Goal: Task Accomplishment & Management: Complete application form

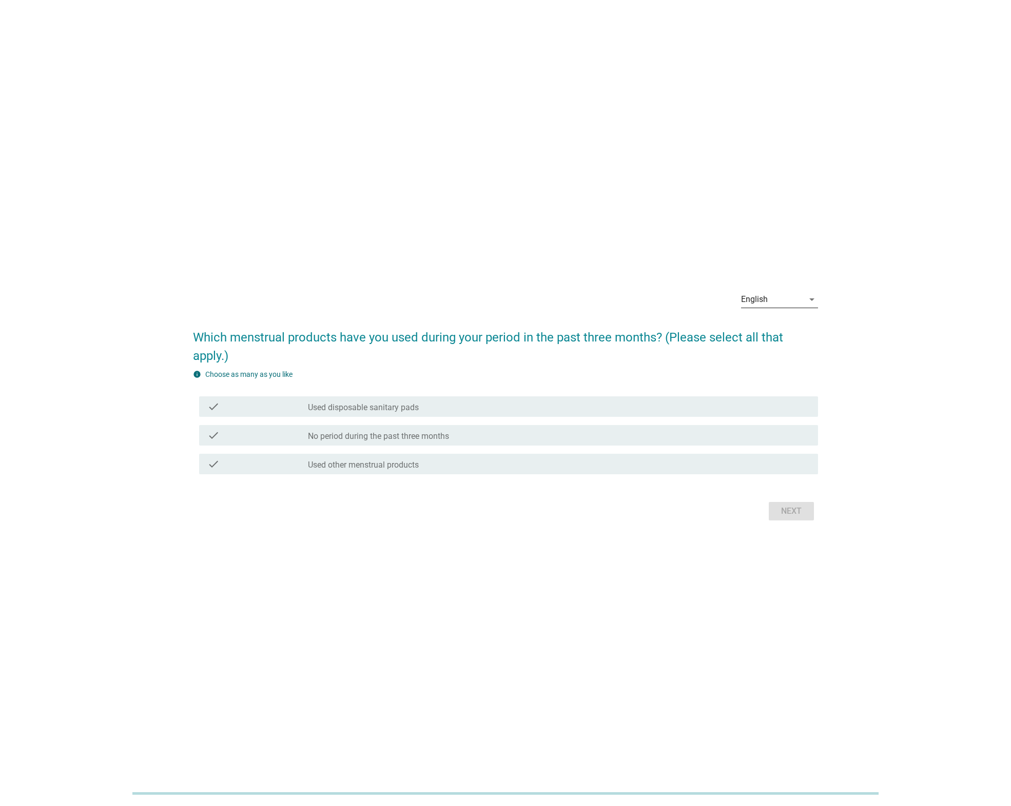
click at [805, 302] on icon "arrow_drop_down" at bounding box center [811, 299] width 12 height 12
click at [785, 329] on div "ภาษาไทย" at bounding box center [779, 332] width 61 height 12
click at [353, 403] on label "ผ้าอนามัยใช้แล้วทิ้ง" at bounding box center [342, 408] width 69 height 10
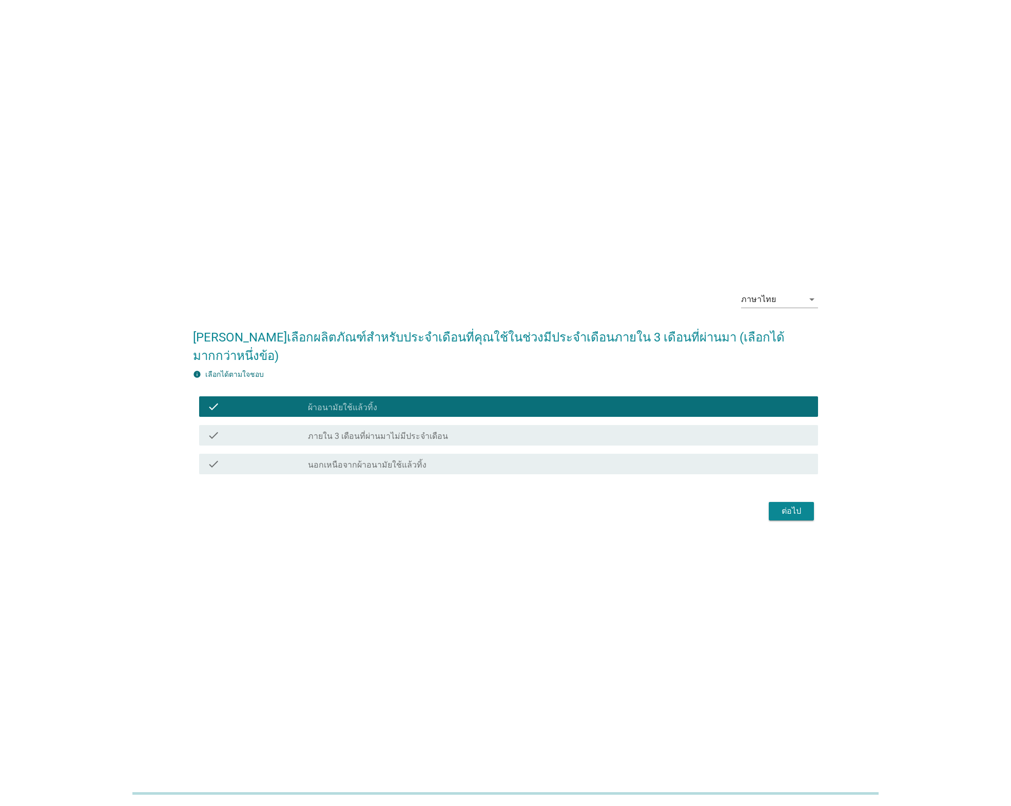
click at [805, 504] on button "ต่อไป" at bounding box center [790, 511] width 45 height 18
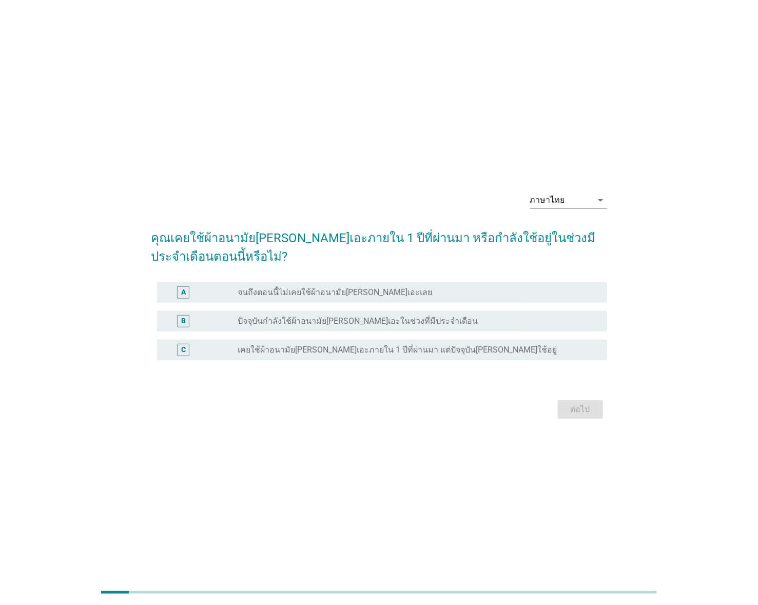
click at [412, 352] on label "เคยใช้ผ้าอนามัย[PERSON_NAME]เอะภายใน 1 ปีที่ผ่านมา แต่ปัจจุบัน[PERSON_NAME]ใช้อ…" at bounding box center [397, 350] width 319 height 10
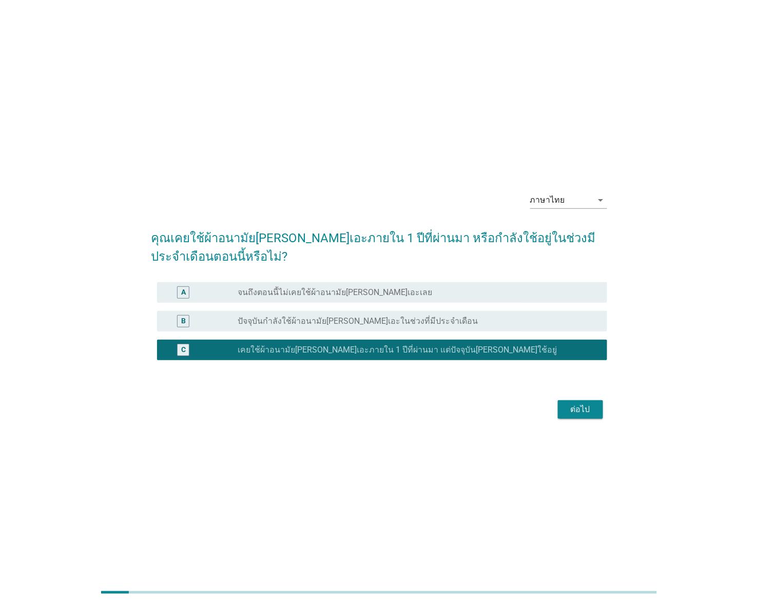
click at [579, 421] on div "ต่อไป" at bounding box center [379, 409] width 456 height 25
click at [579, 411] on div "ต่อไป" at bounding box center [580, 409] width 29 height 12
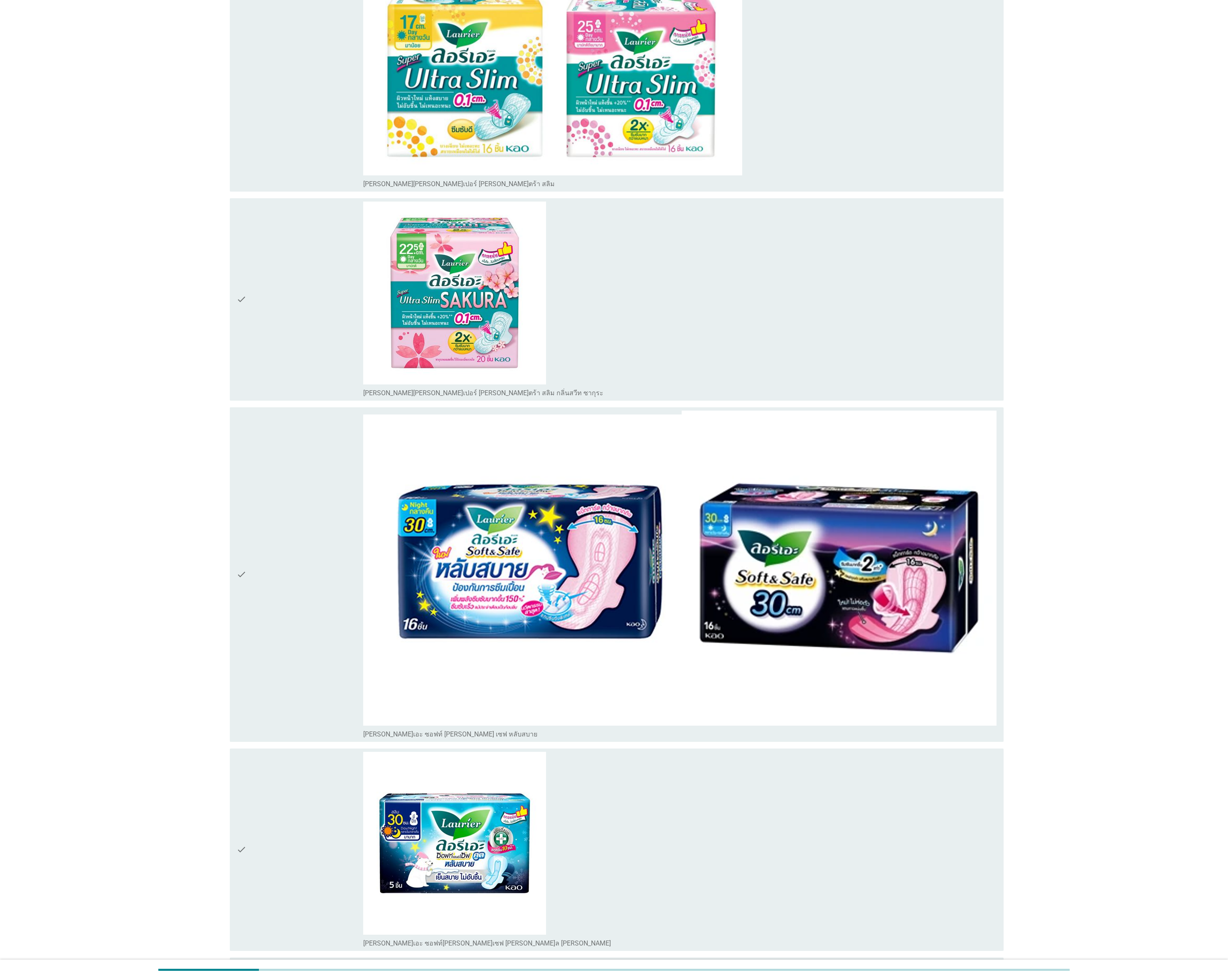
scroll to position [810, 0]
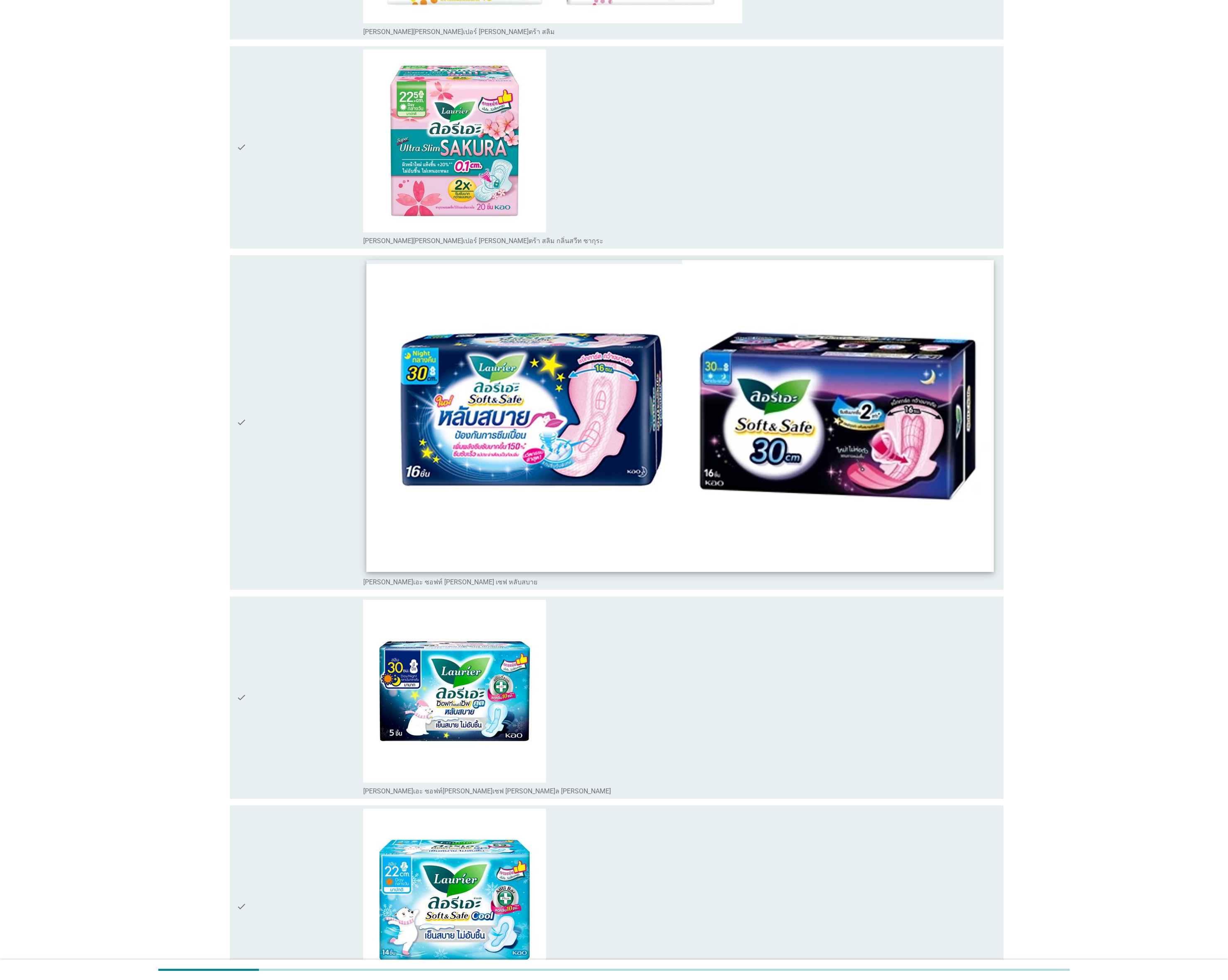
click at [564, 460] on img at bounding box center [680, 415] width 628 height 312
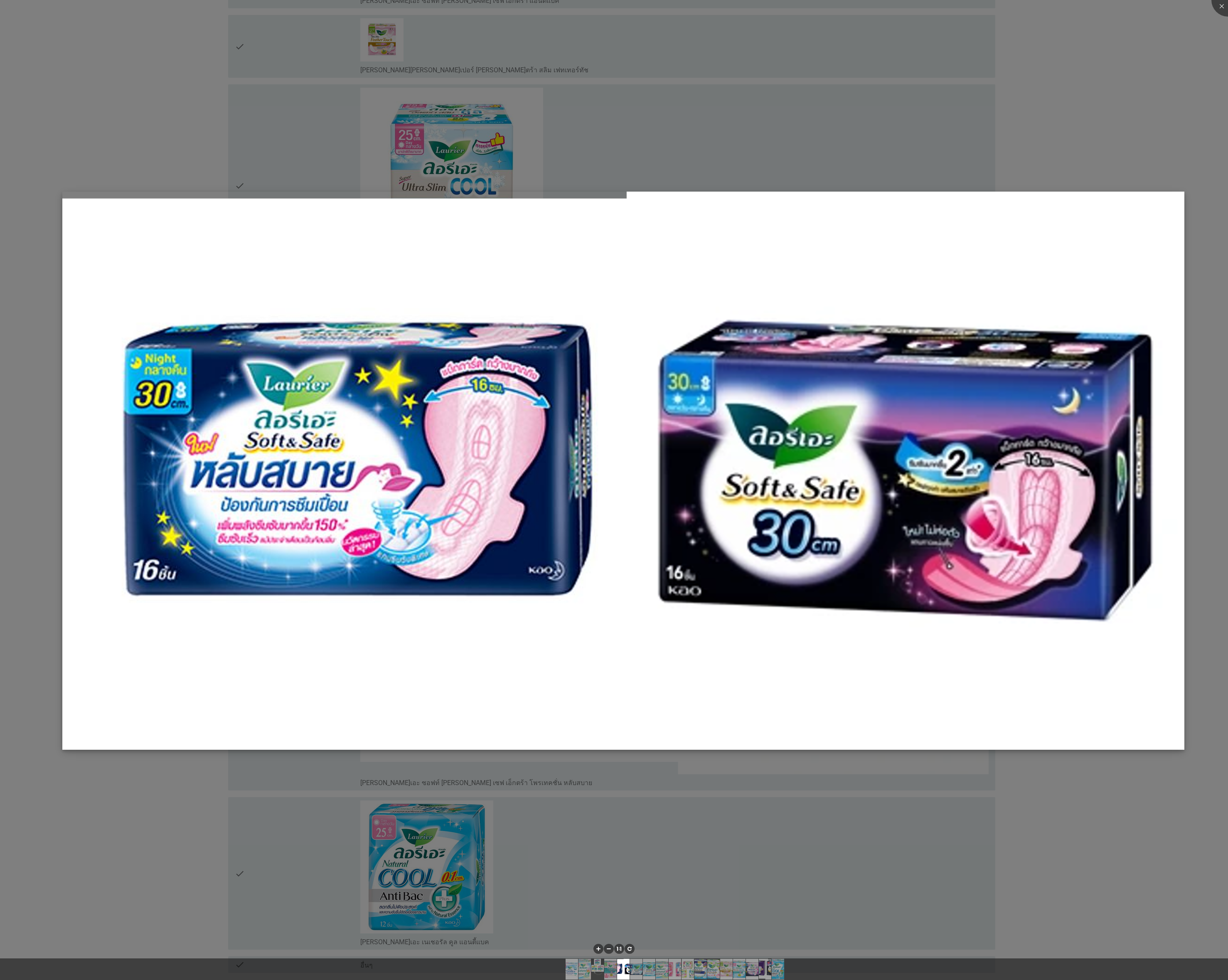
scroll to position [2874, 0]
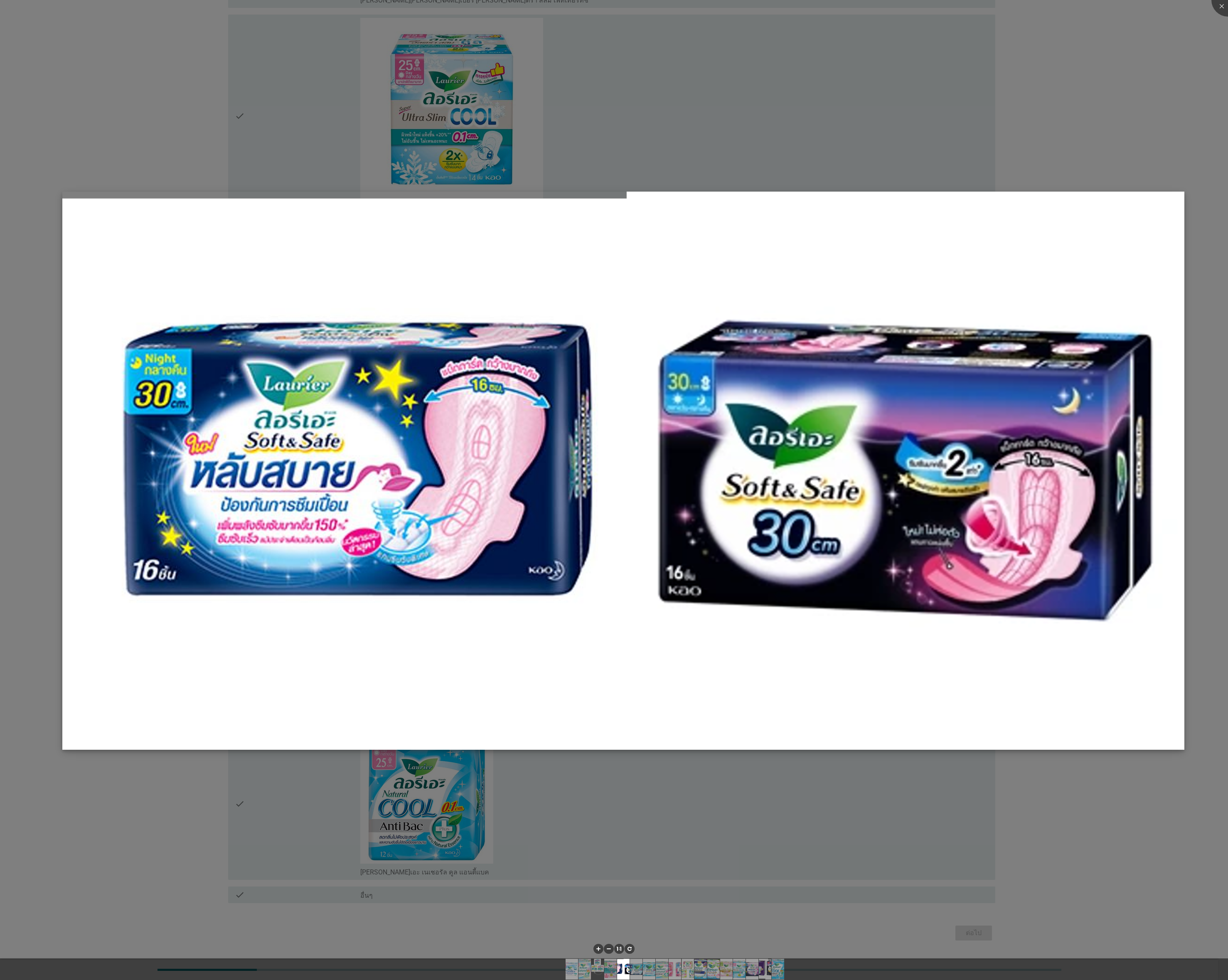
click at [747, 520] on img at bounding box center [623, 470] width 1122 height 557
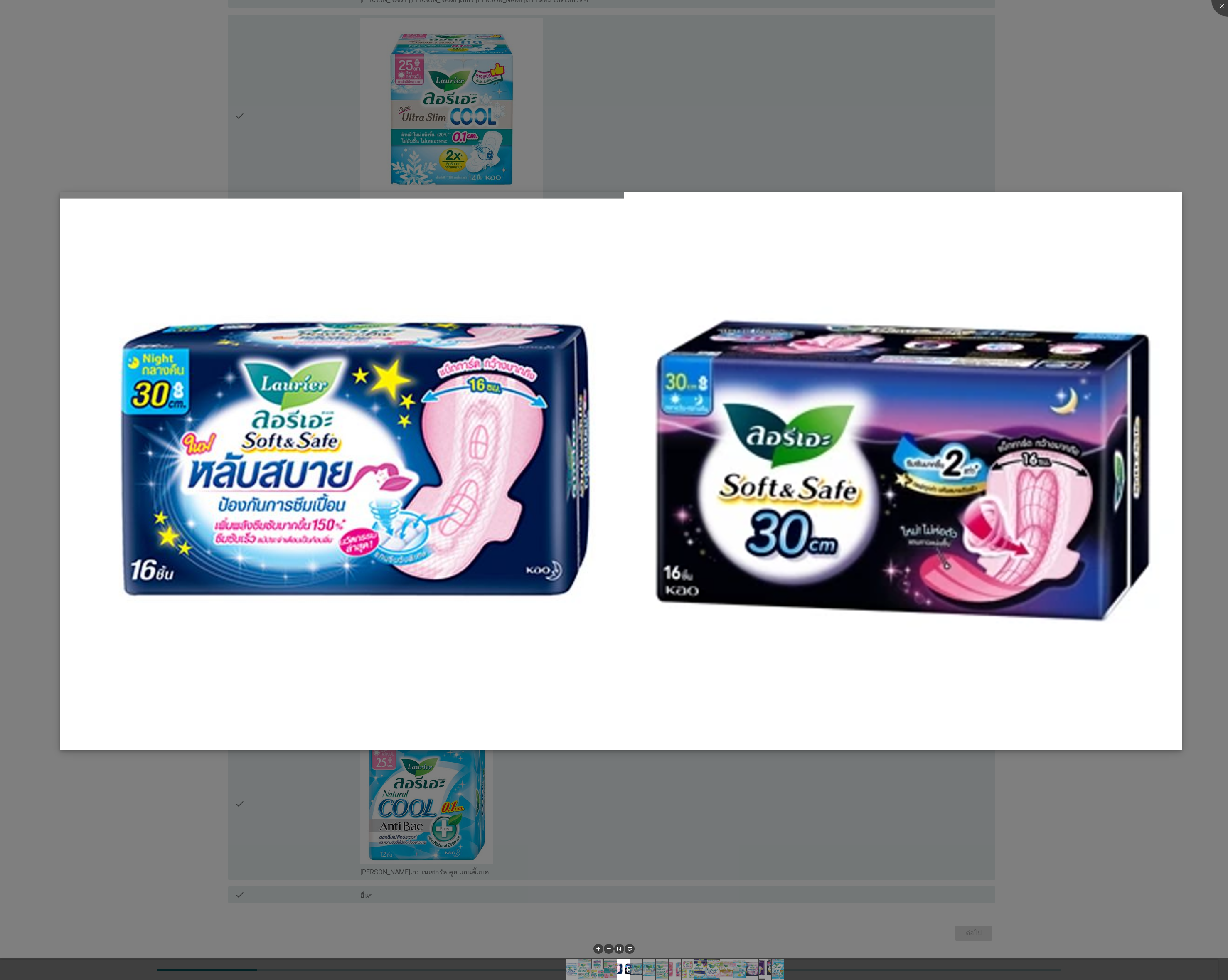
click at [423, 603] on img at bounding box center [620, 470] width 1122 height 557
click at [227, 653] on div at bounding box center [614, 490] width 1228 height 980
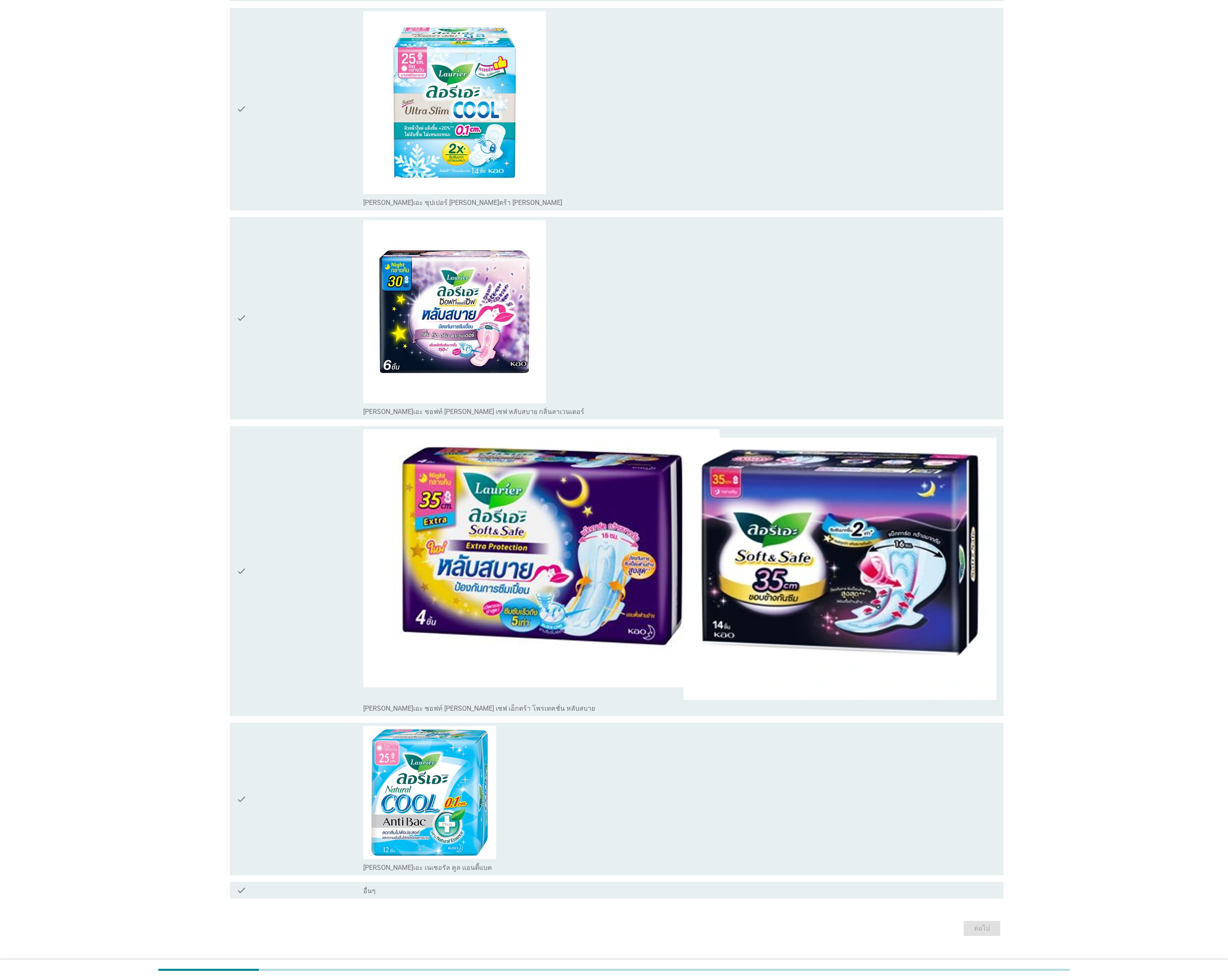
click at [239, 113] on icon "check" at bounding box center [241, 109] width 10 height 196
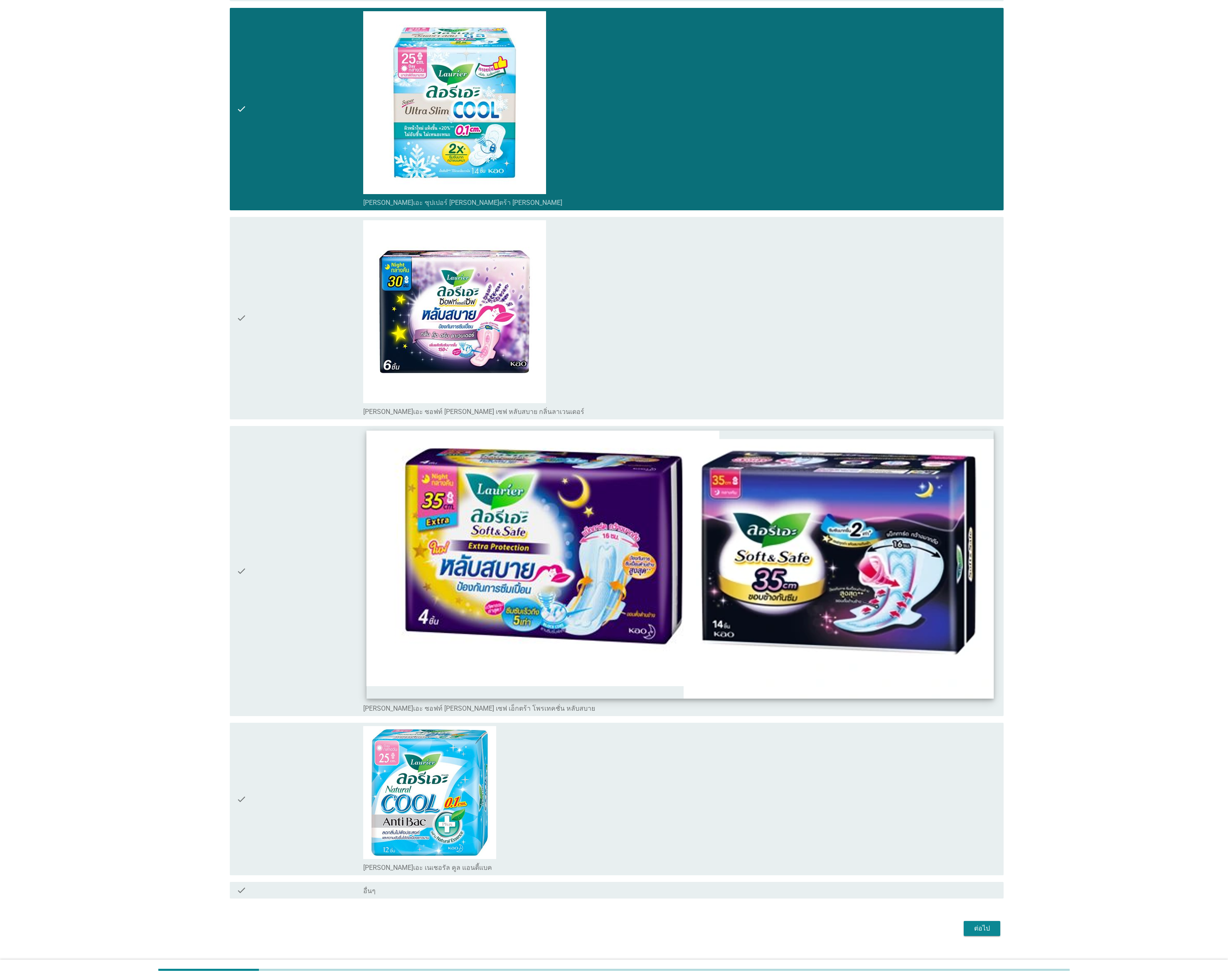
scroll to position [2903, 0]
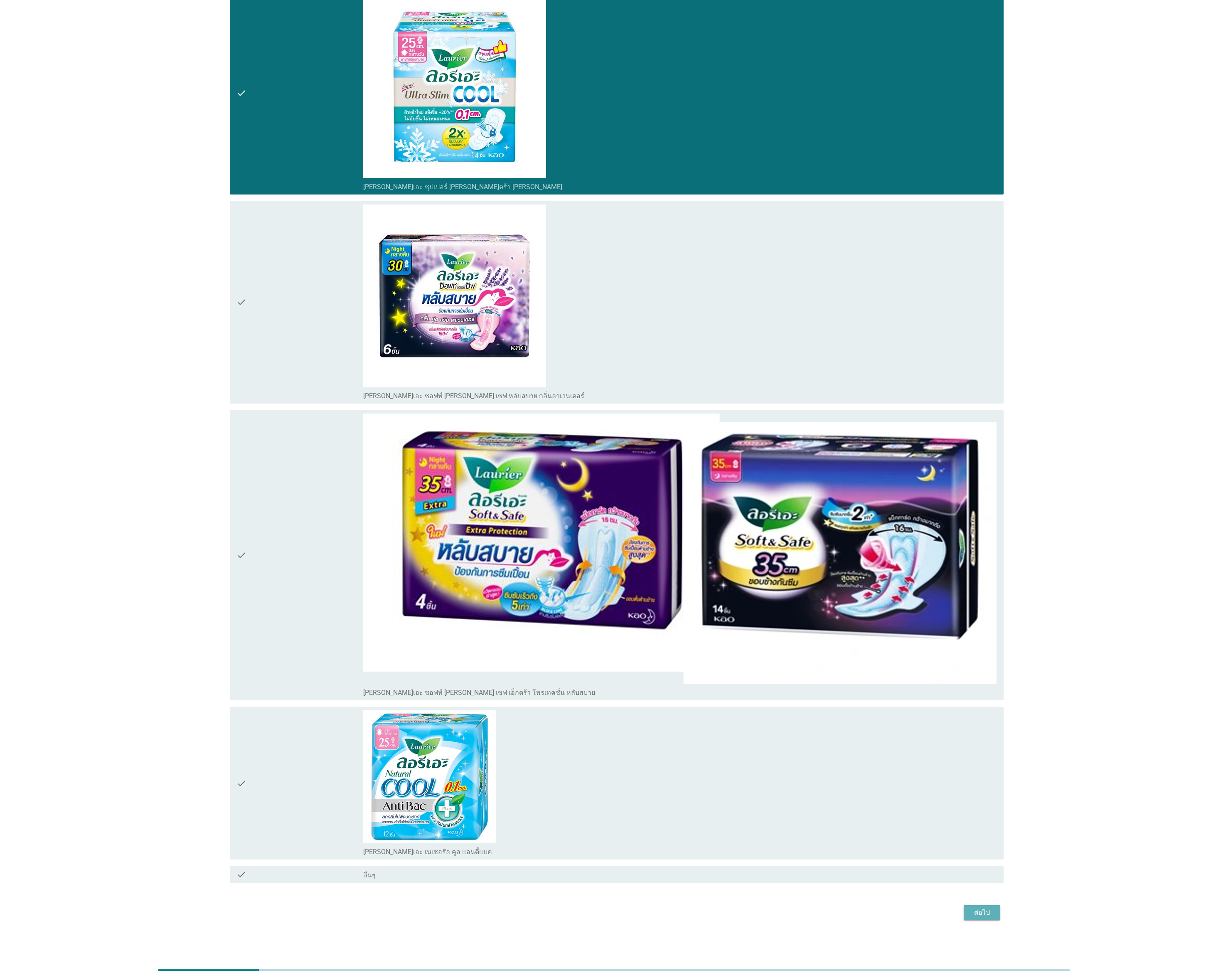
click at [818, 653] on button "ต่อไป" at bounding box center [982, 912] width 36 height 15
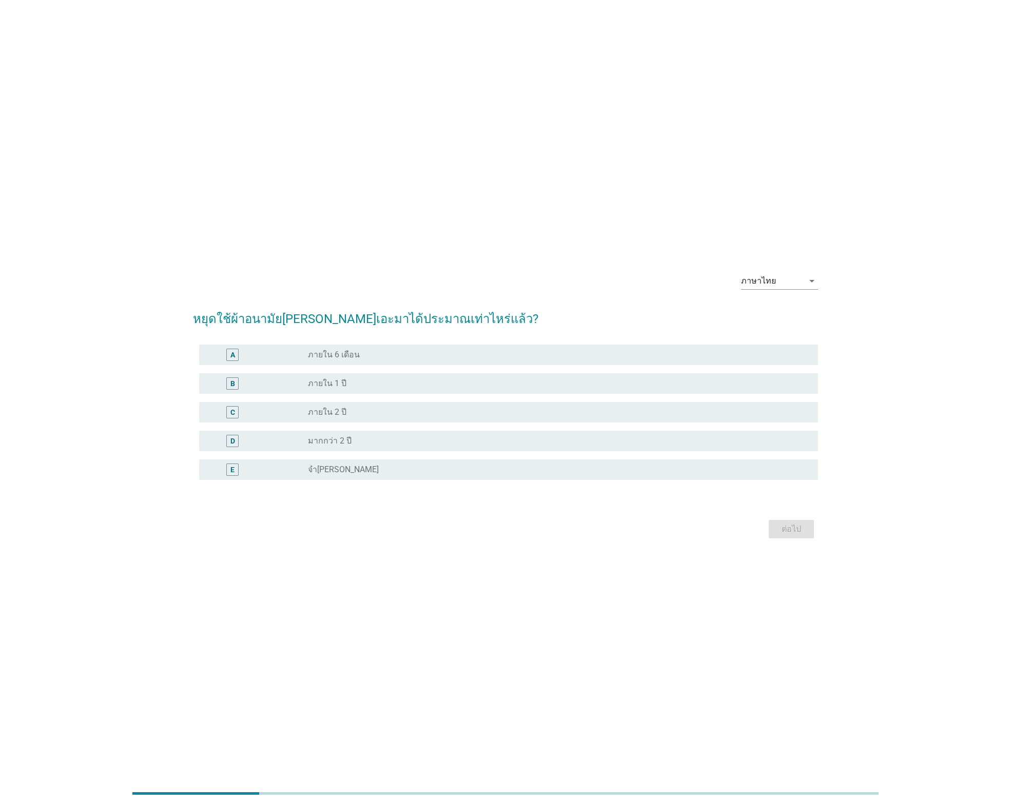
click at [376, 384] on div "radio_button_unchecked ภายใน 1 ปี" at bounding box center [554, 384] width 493 height 10
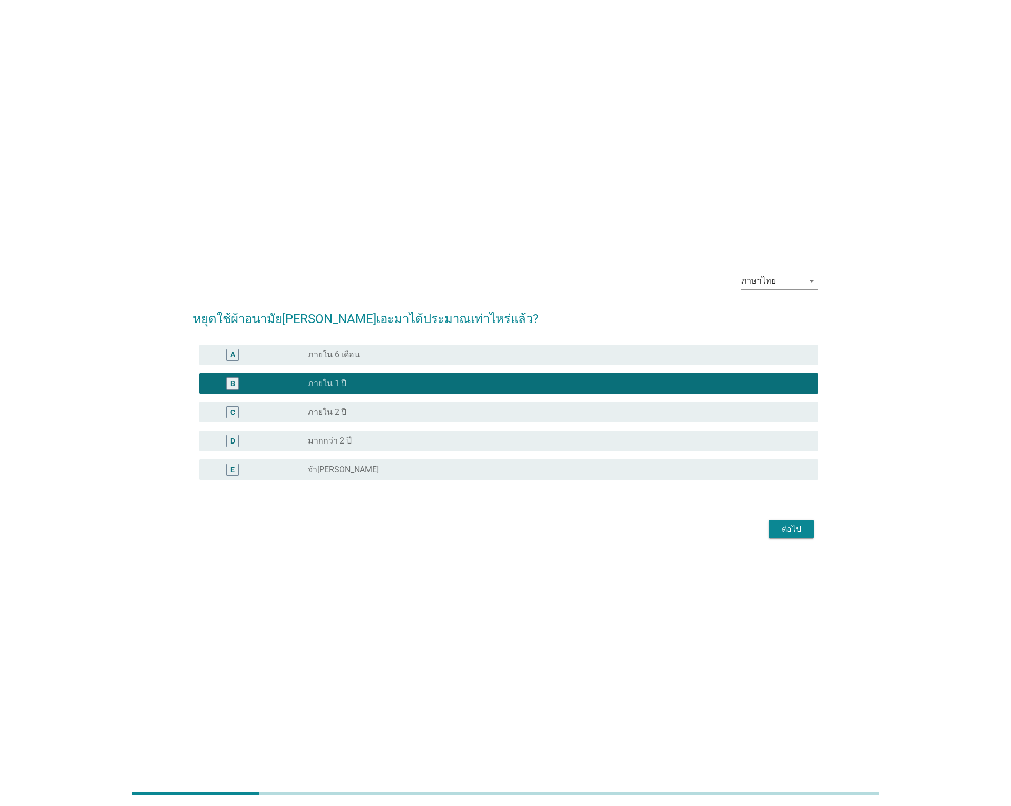
click at [800, 531] on div "ต่อไป" at bounding box center [791, 529] width 29 height 12
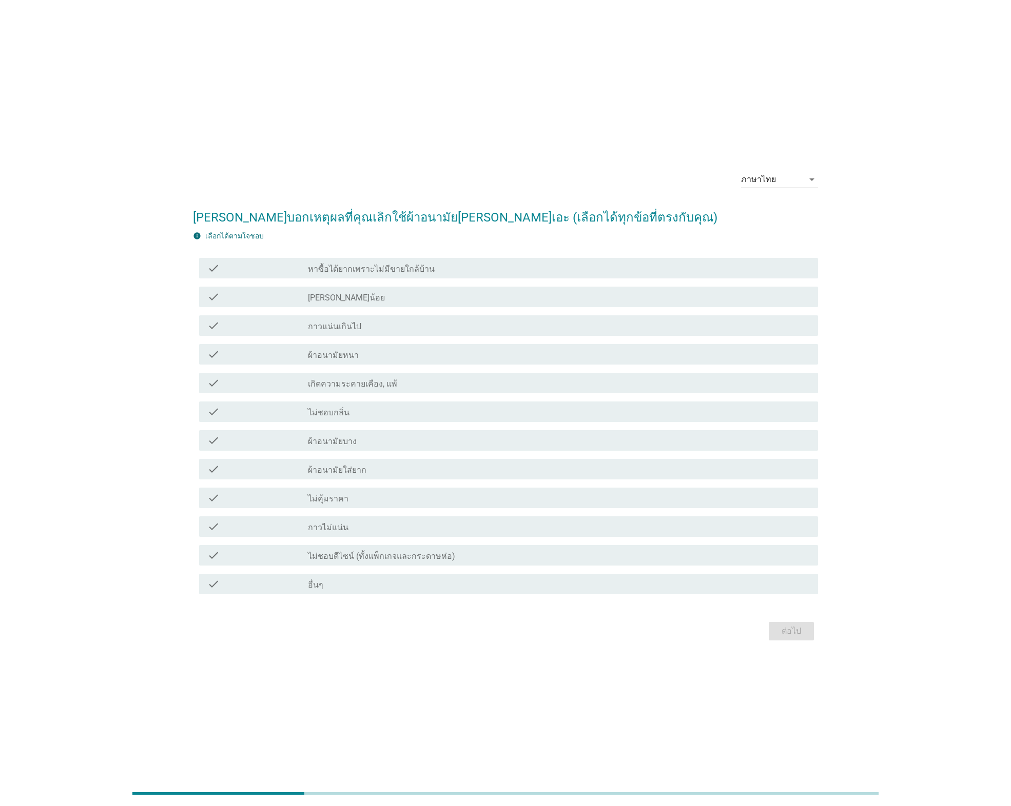
click at [362, 299] on div "check_box_outline_blank [PERSON_NAME]น้อย" at bounding box center [559, 297] width 502 height 12
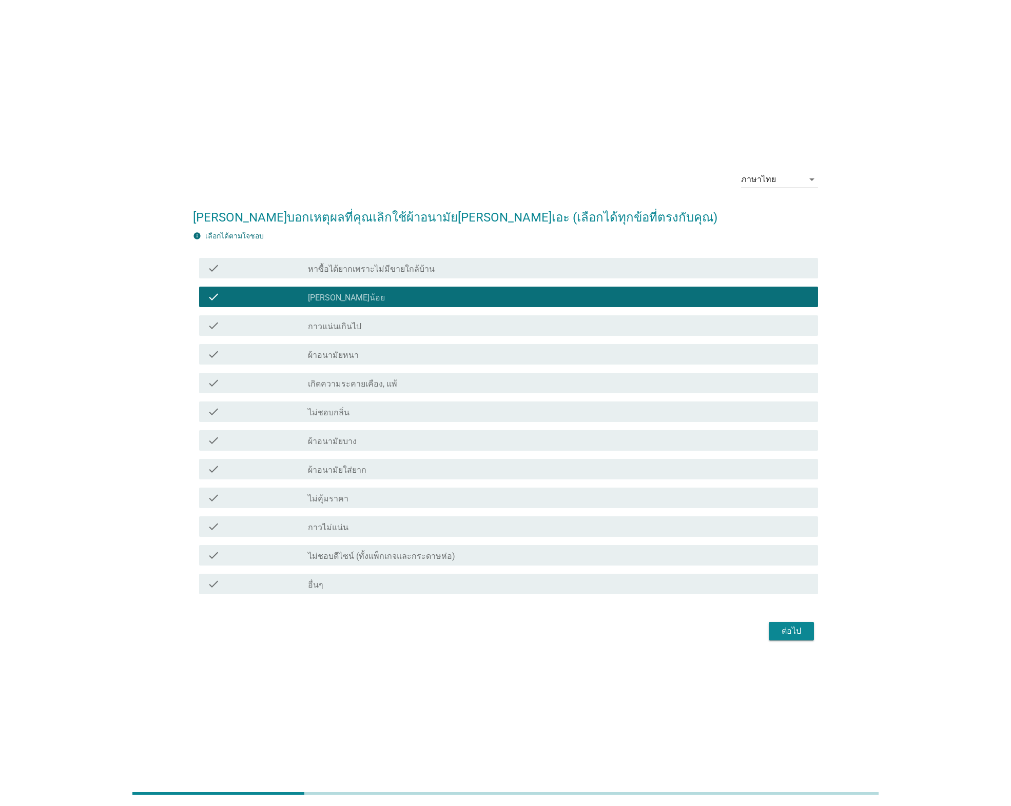
click at [359, 382] on label "เกิดความระคายเคือง, แพ้" at bounding box center [352, 384] width 89 height 10
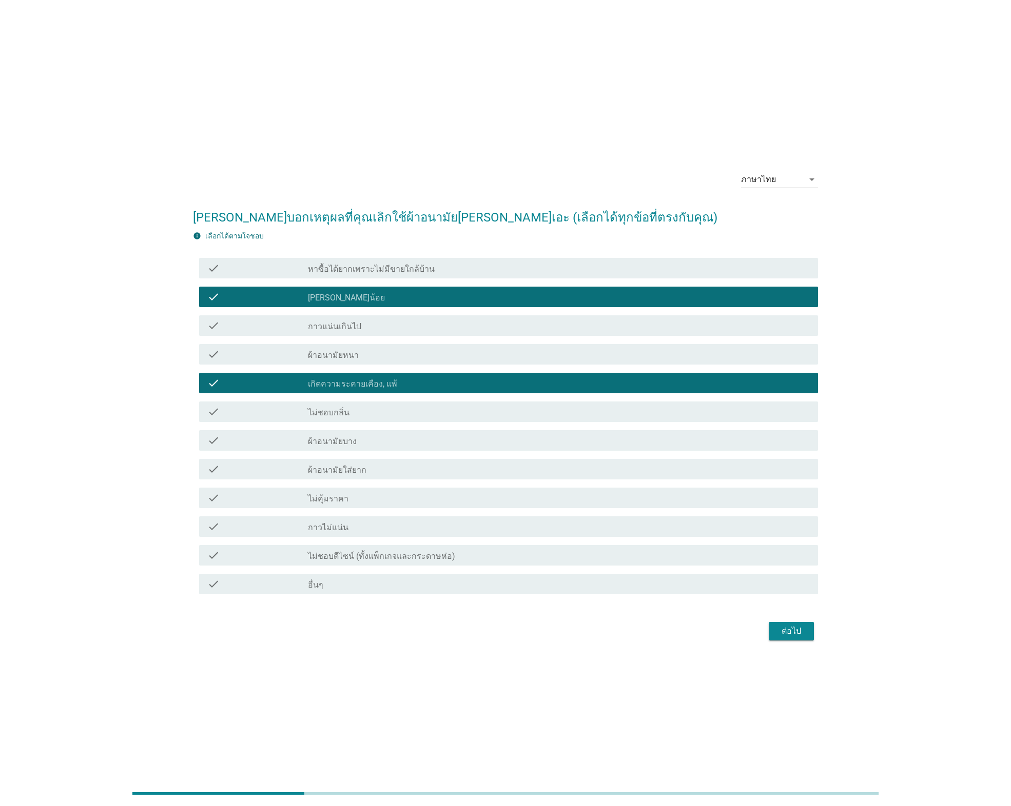
click at [347, 469] on label "ผ้าอนามัยใส่ยาก" at bounding box center [337, 470] width 58 height 10
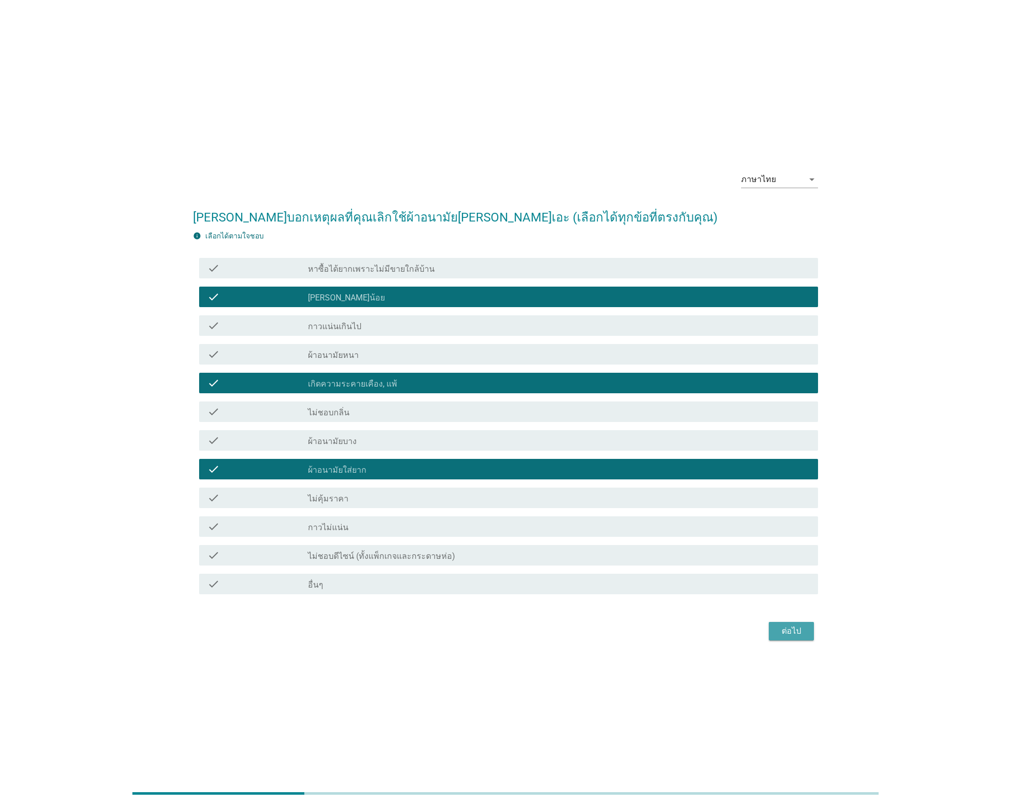
click at [784, 631] on div "ต่อไป" at bounding box center [791, 631] width 29 height 12
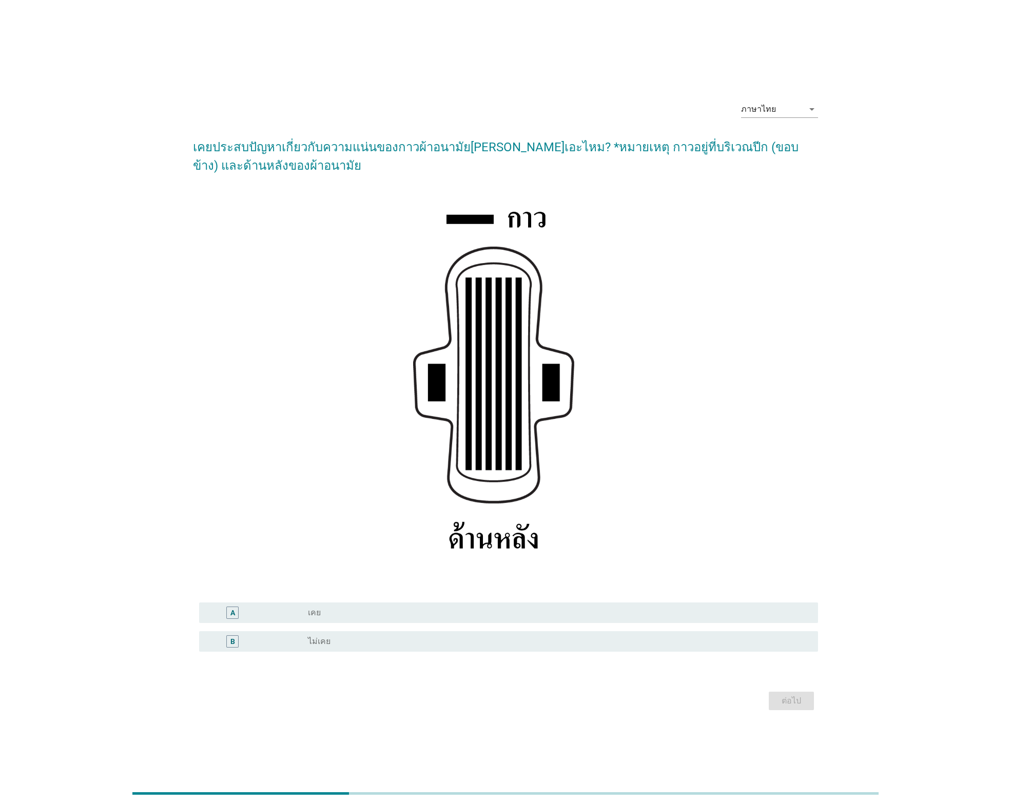
click at [353, 619] on div "radio_button_unchecked เคย" at bounding box center [559, 613] width 502 height 12
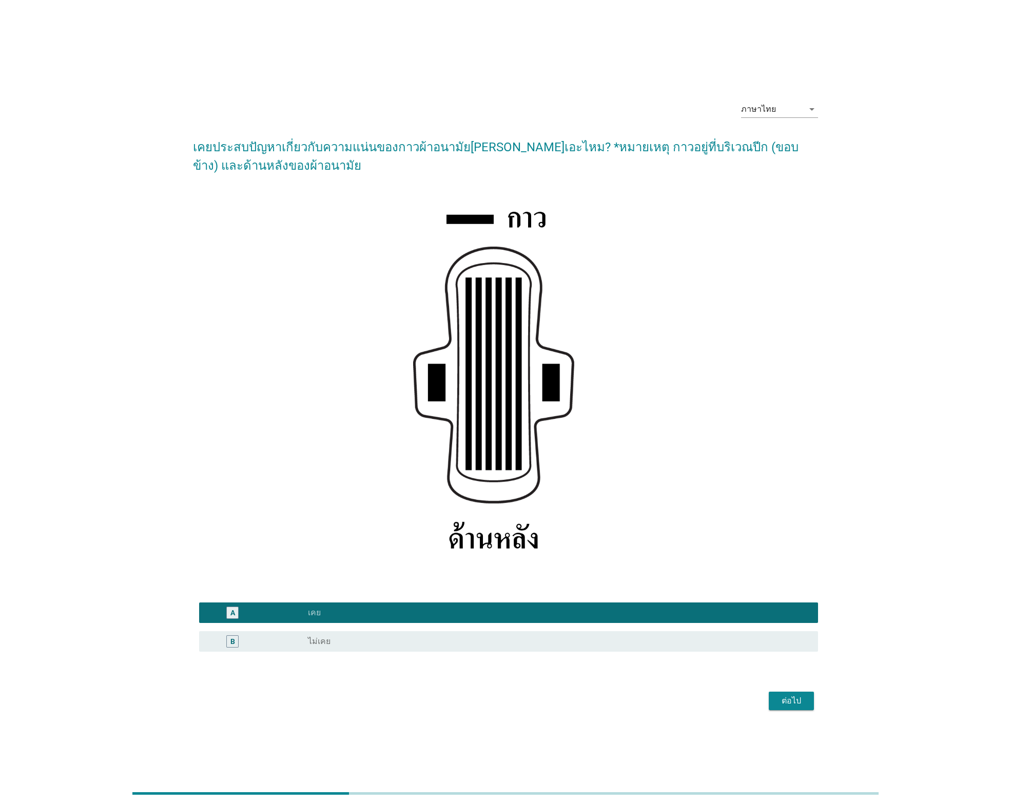
click at [794, 703] on div "ต่อไป" at bounding box center [791, 701] width 29 height 12
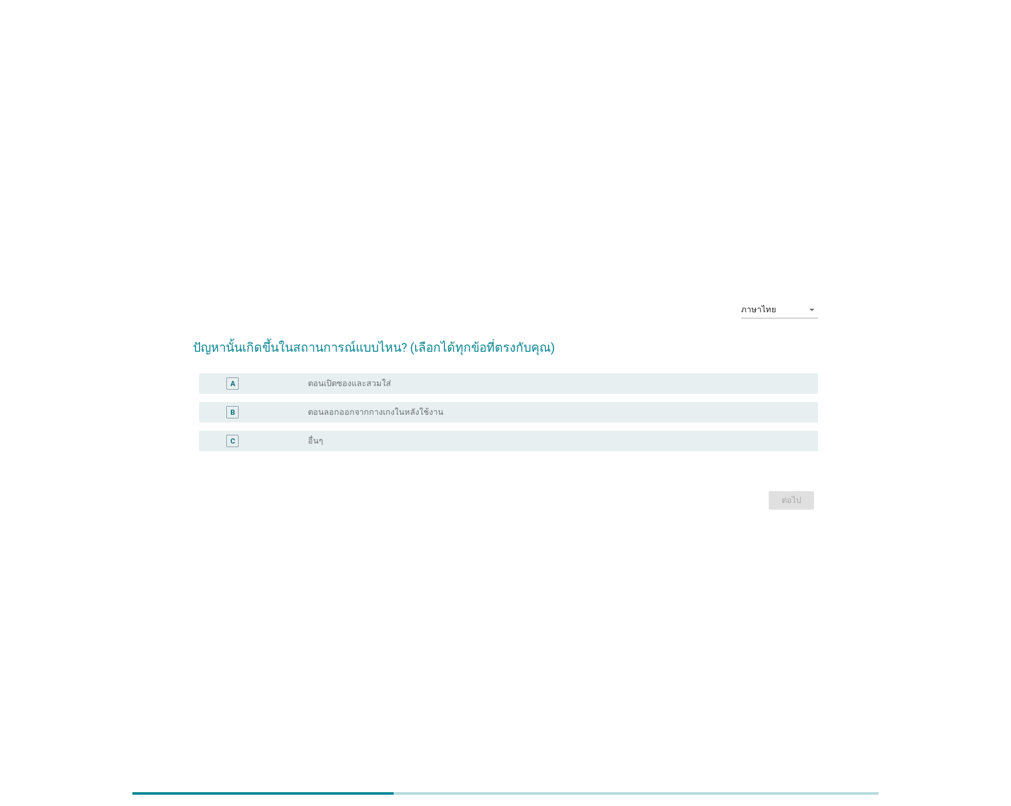
click at [409, 386] on div "radio_button_unchecked ตอนเปิดซองและสวมใส่" at bounding box center [554, 384] width 493 height 10
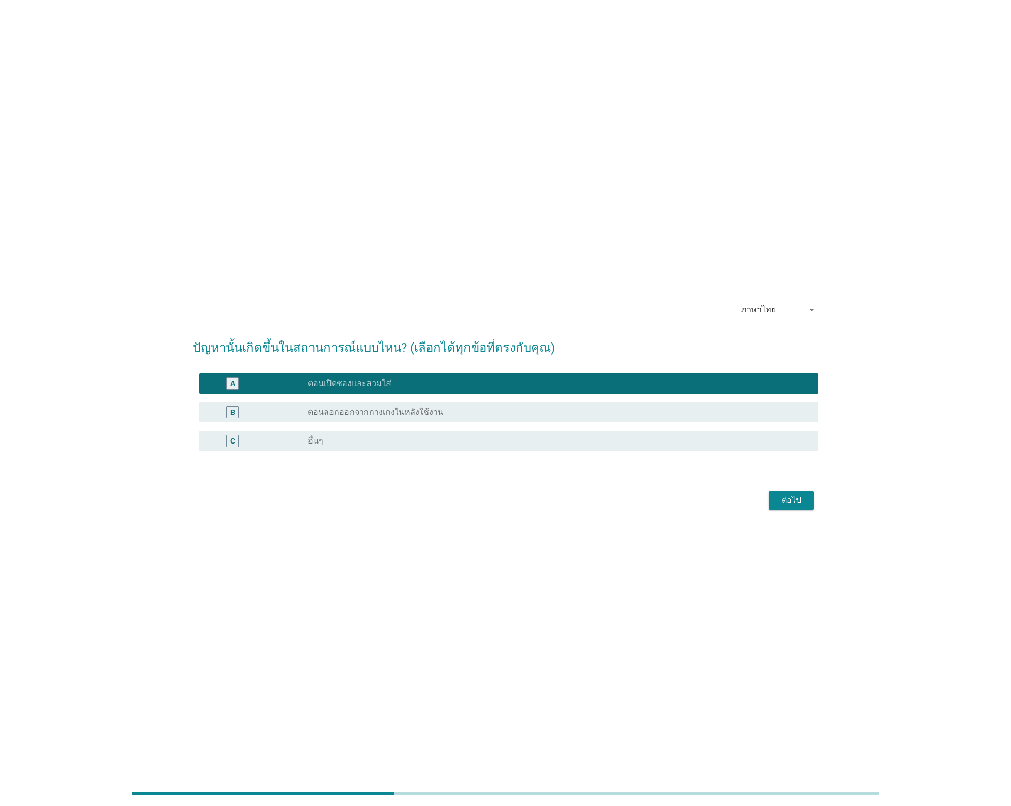
click at [787, 500] on div "ต่อไป" at bounding box center [791, 501] width 29 height 12
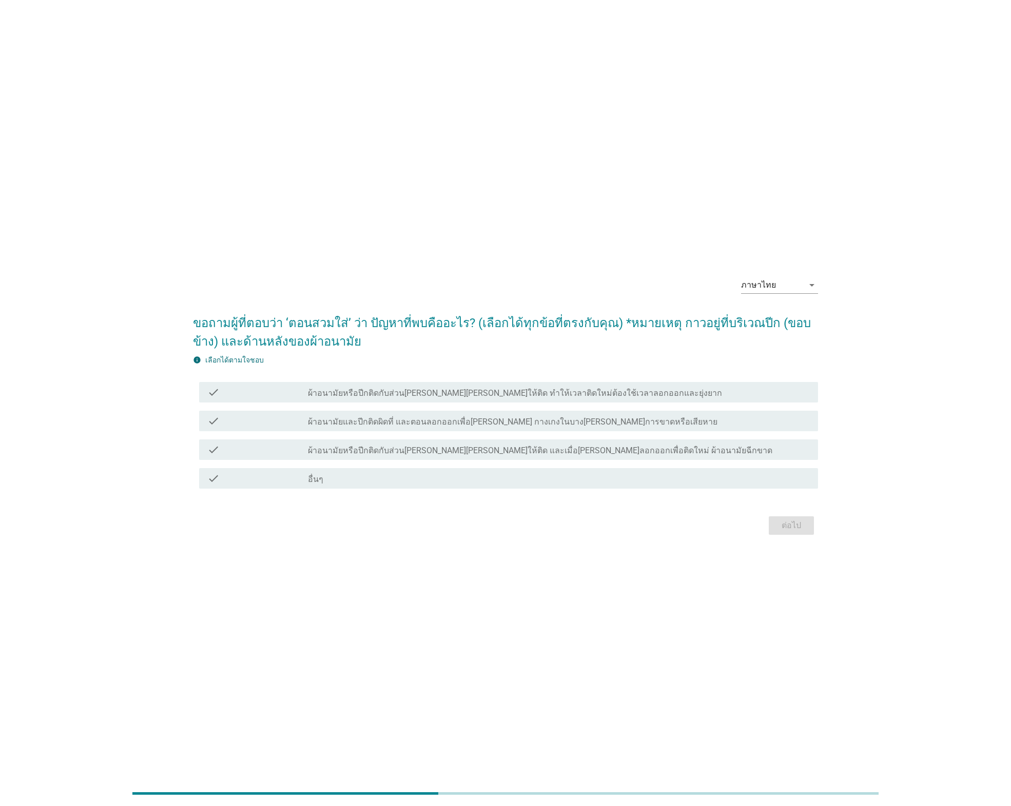
click at [359, 431] on div "check check_box_outline_blank ผ้าอนามัยและปีกติดผิดที่ และตอนลอกออกเพื่อ[PERSON…" at bounding box center [508, 421] width 618 height 21
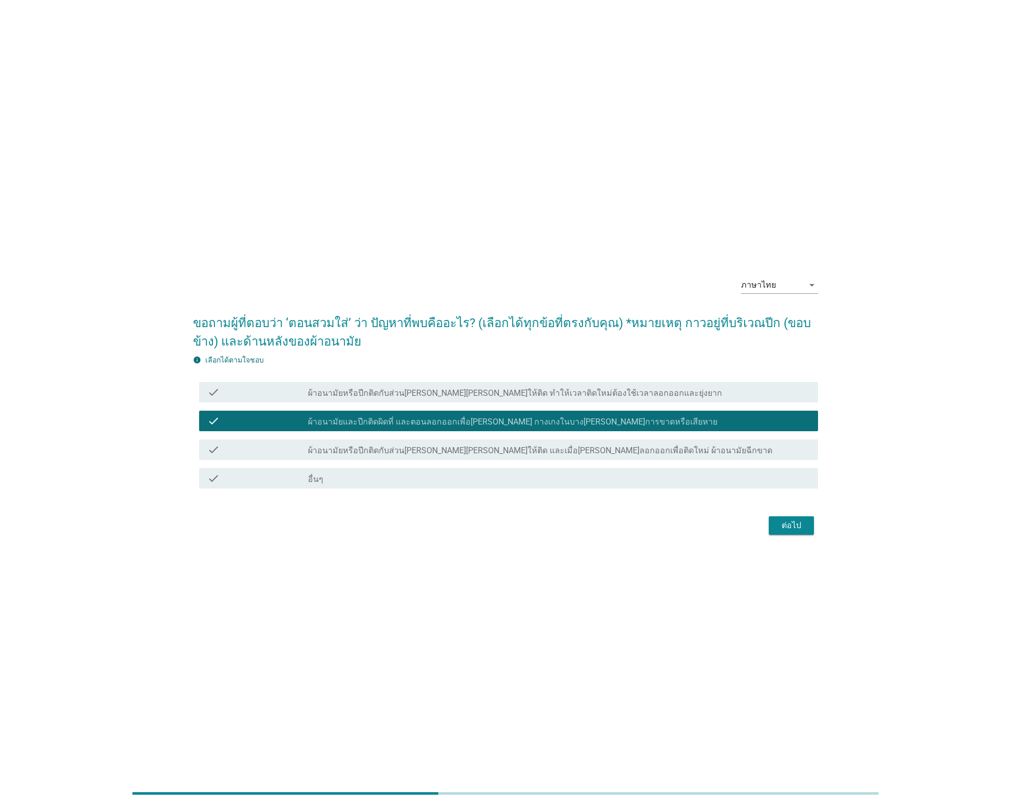
click at [794, 528] on div "ต่อไป" at bounding box center [791, 526] width 29 height 12
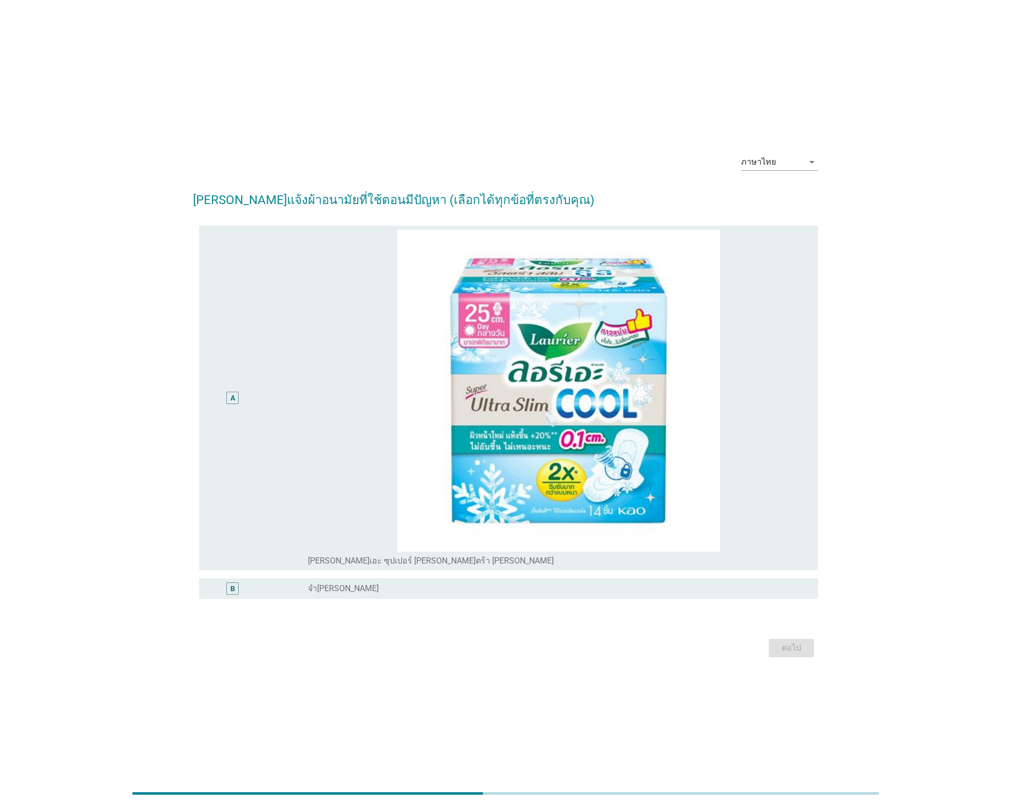
drag, startPoint x: 233, startPoint y: 397, endPoint x: 238, endPoint y: 413, distance: 17.2
click at [233, 396] on div "A" at bounding box center [232, 397] width 5 height 11
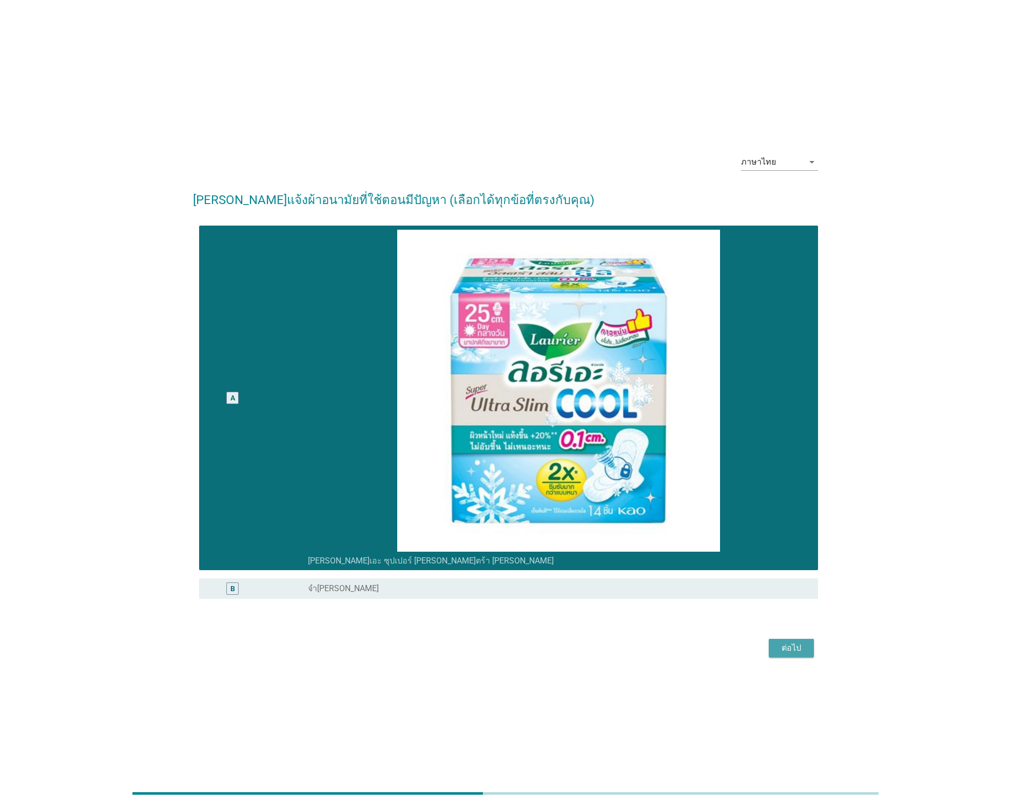
click at [787, 640] on button "ต่อไป" at bounding box center [790, 648] width 45 height 18
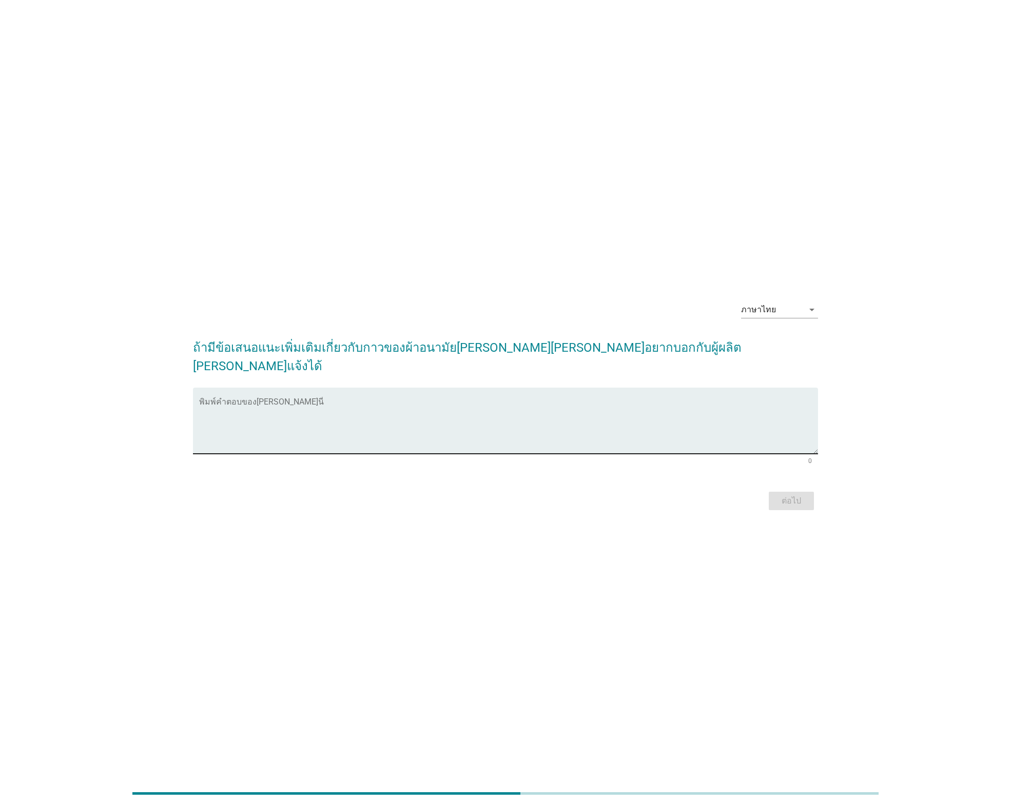
click at [391, 410] on textarea "พิมพ์คำตอบของคุณ ที่นี่" at bounding box center [508, 427] width 618 height 54
type textarea "so good"
click at [790, 492] on button "ต่อไป" at bounding box center [790, 501] width 45 height 18
